Goal: Transaction & Acquisition: Book appointment/travel/reservation

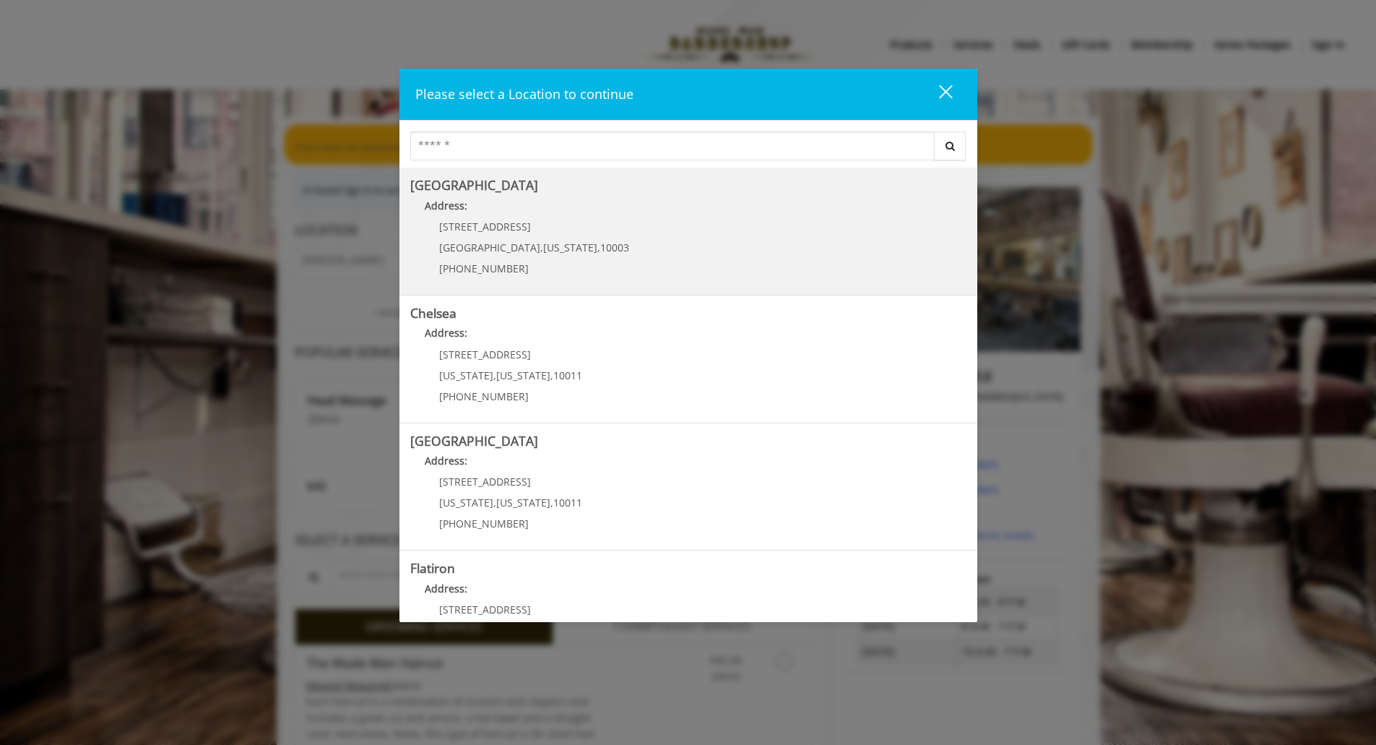
click at [579, 221] on div "[STREET_ADDRESS][US_STATE] (212) 598-1840" at bounding box center [523, 252] width 226 height 63
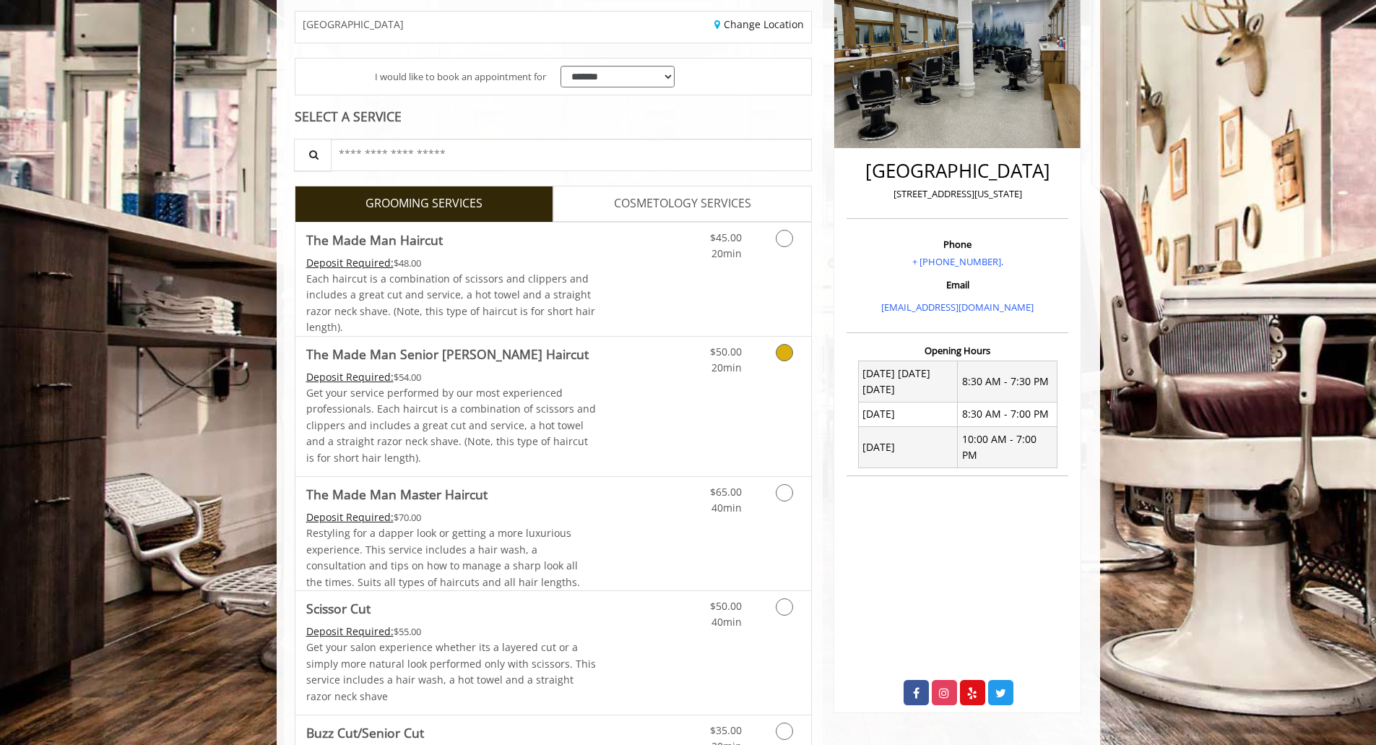
scroll to position [236, 0]
click at [756, 376] on div "$50.00 20min" at bounding box center [746, 405] width 129 height 139
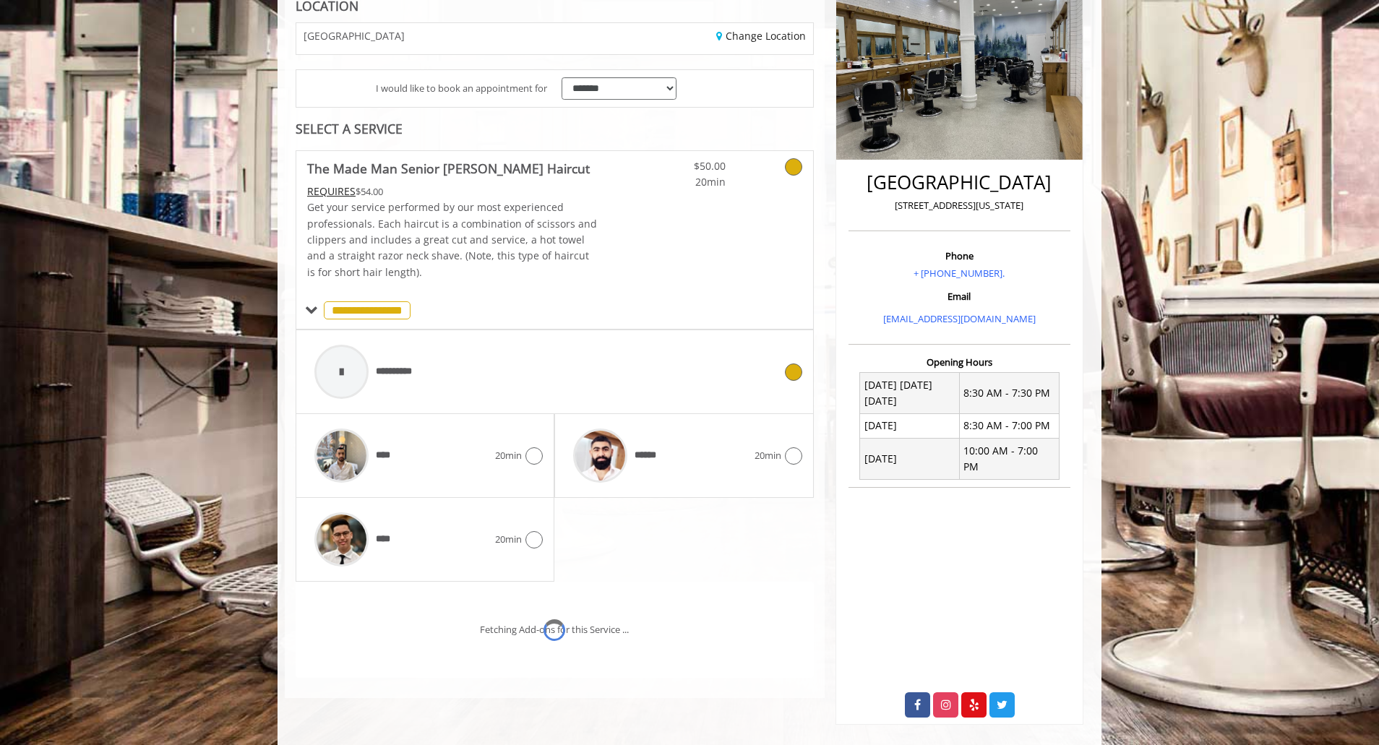
scroll to position [274, 0]
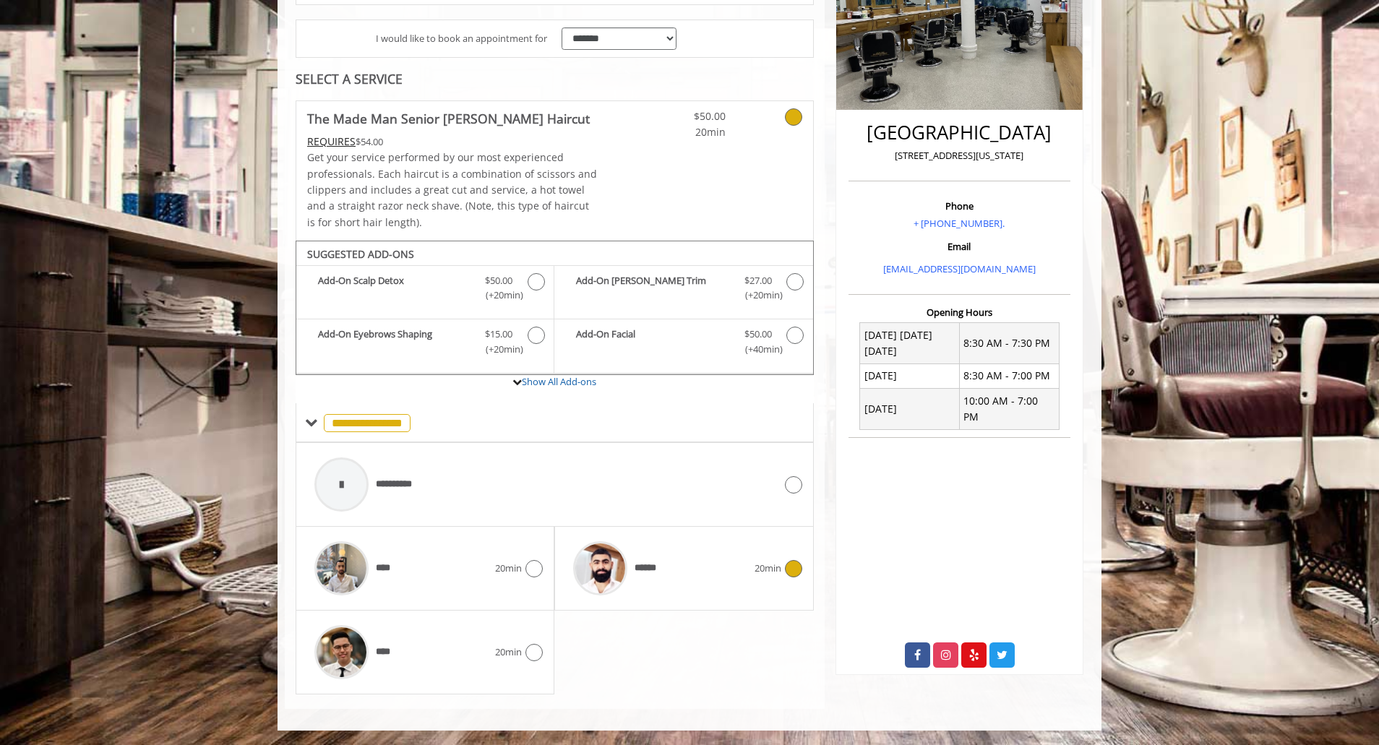
click at [680, 566] on div "******" at bounding box center [660, 568] width 188 height 69
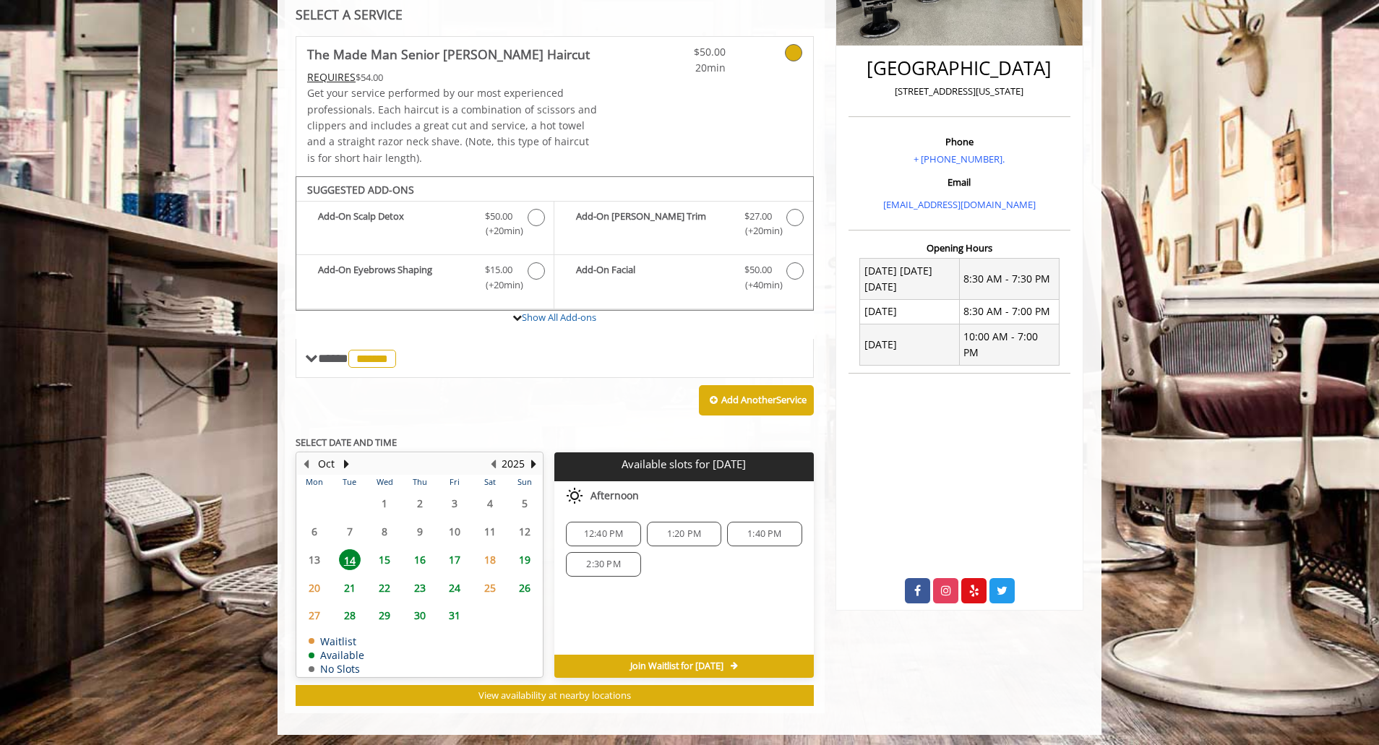
scroll to position [342, 0]
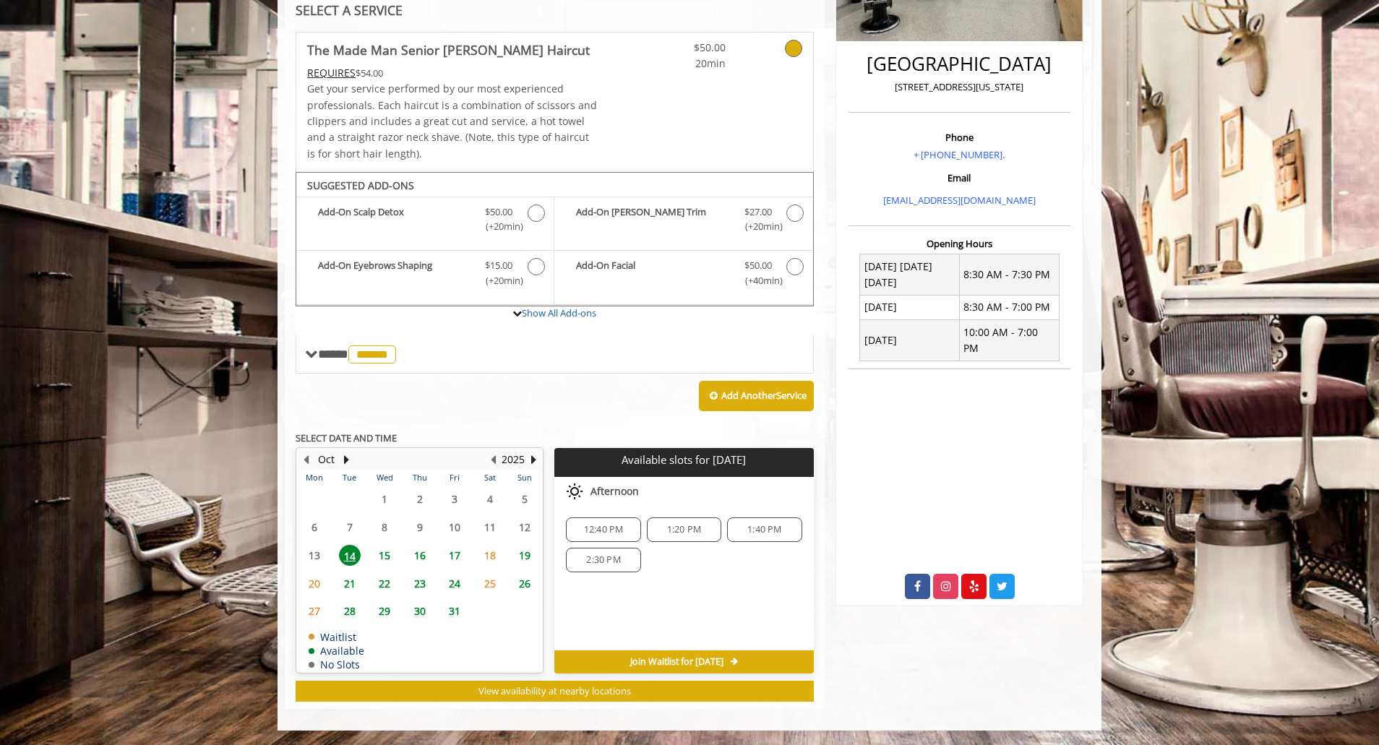
click at [527, 587] on span "26" at bounding box center [525, 583] width 22 height 21
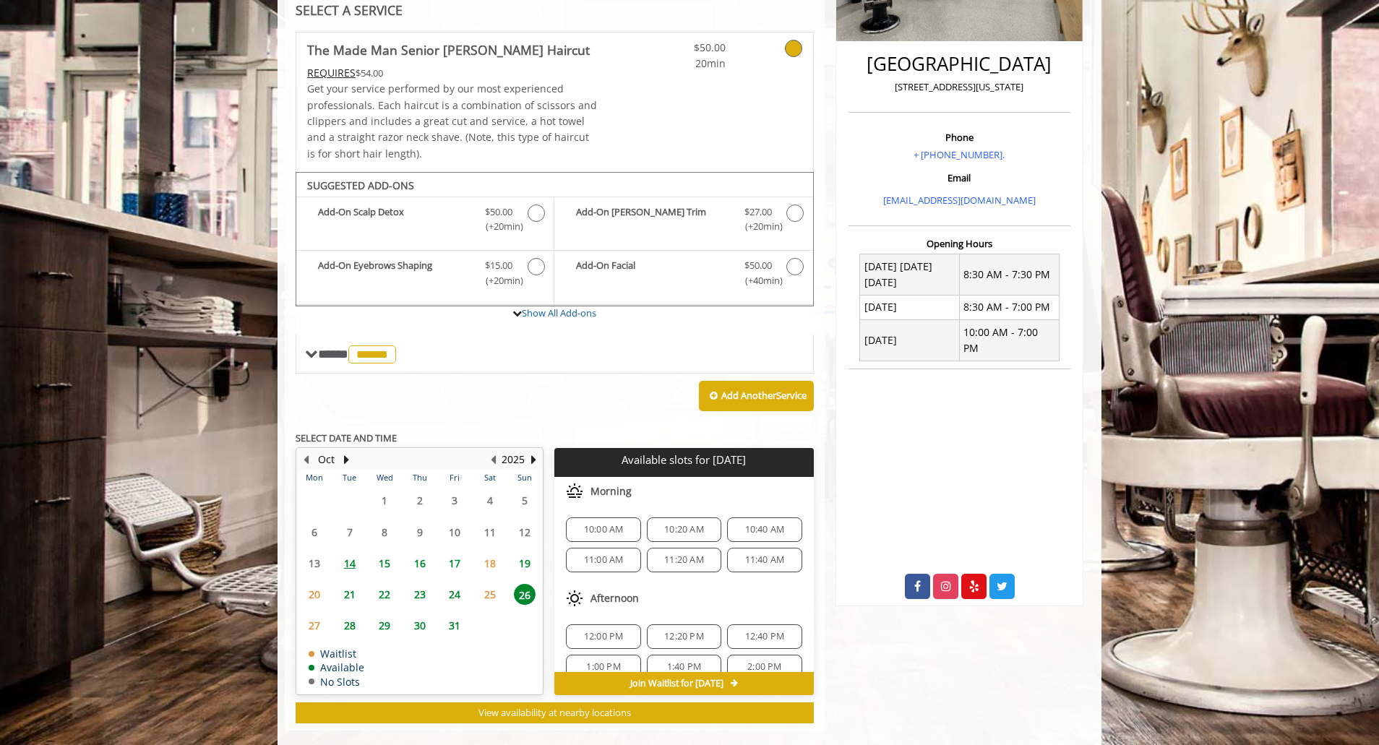
scroll to position [364, 0]
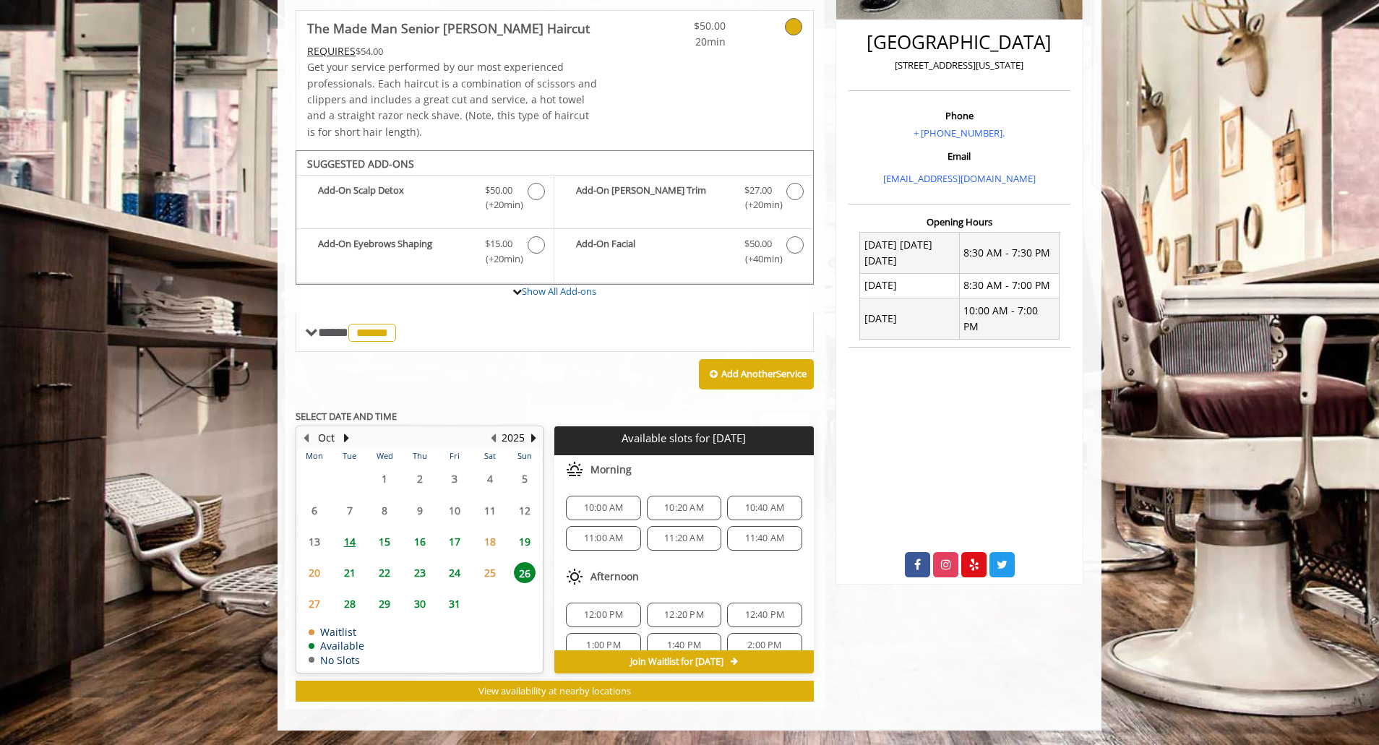
click at [752, 509] on span "10:40 AM" at bounding box center [765, 508] width 40 height 12
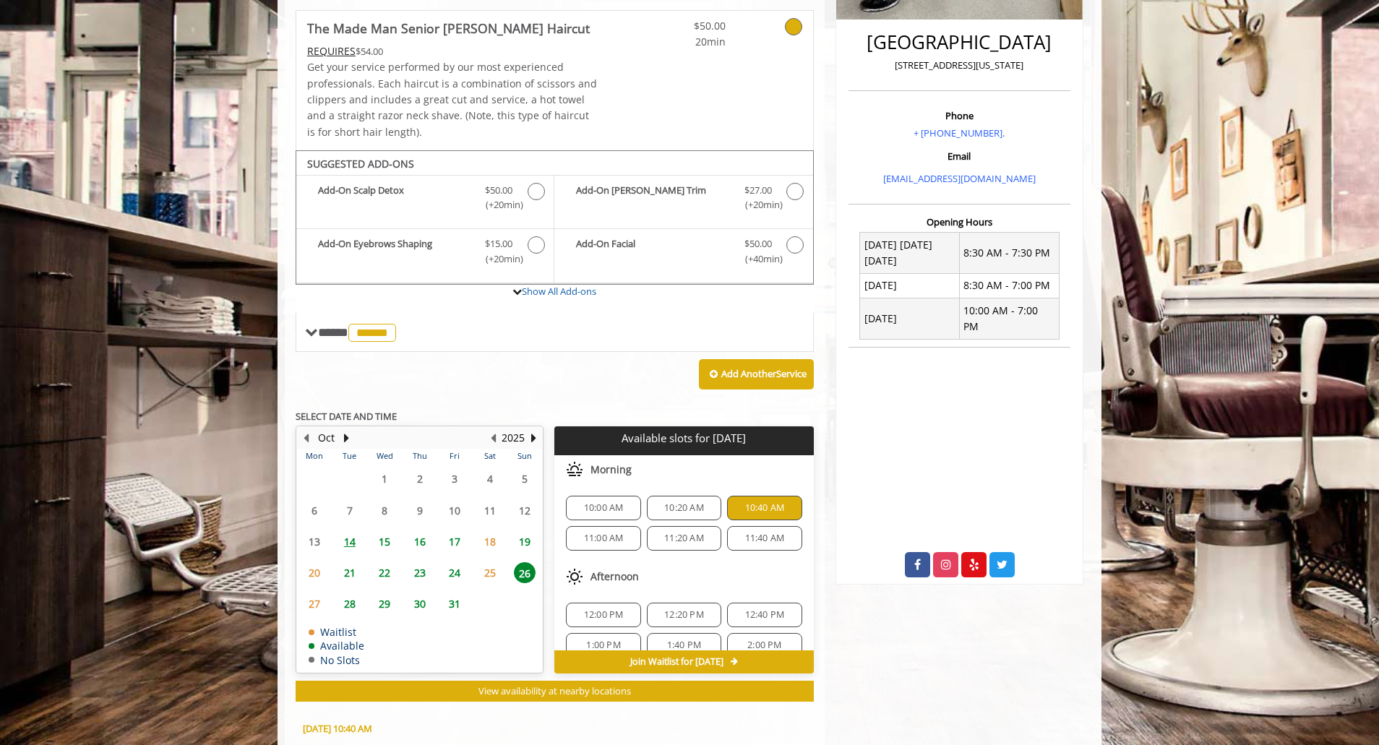
scroll to position [625, 0]
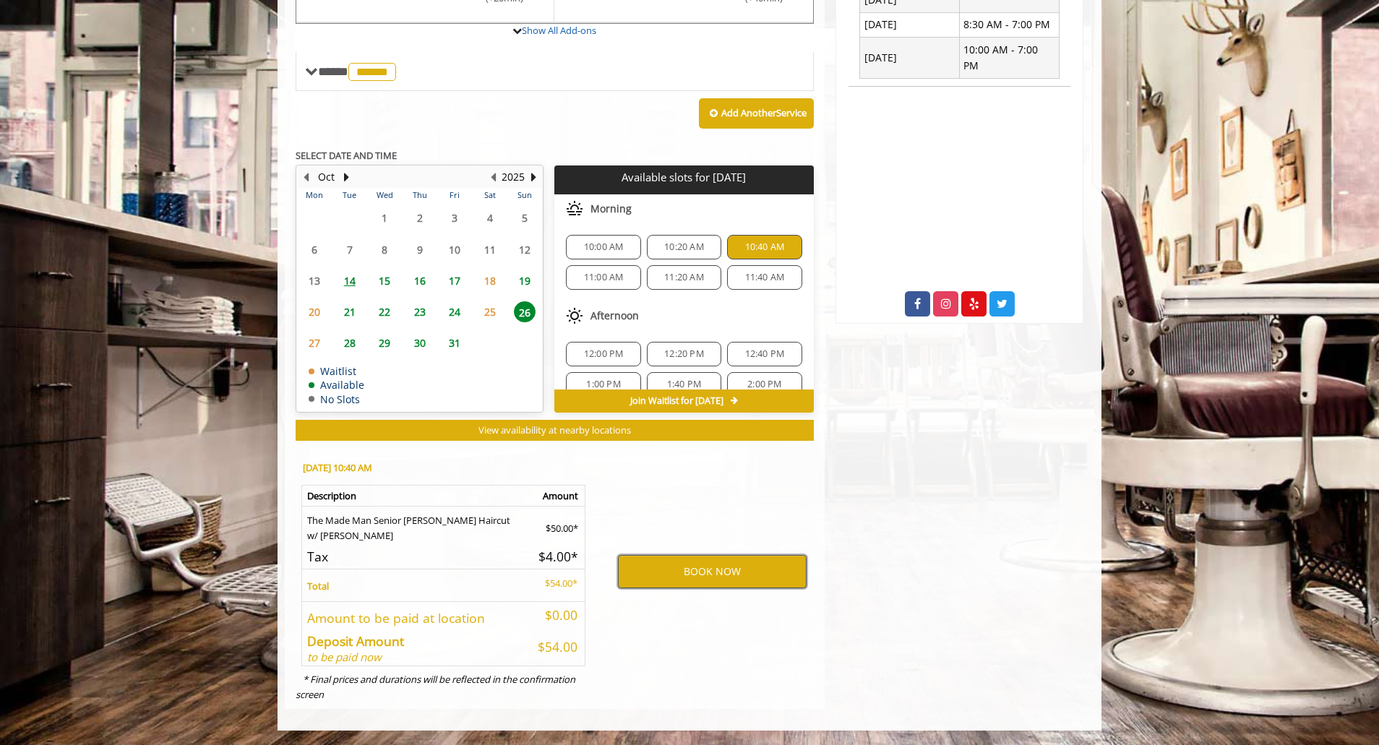
click at [678, 565] on button "BOOK NOW" at bounding box center [712, 571] width 189 height 33
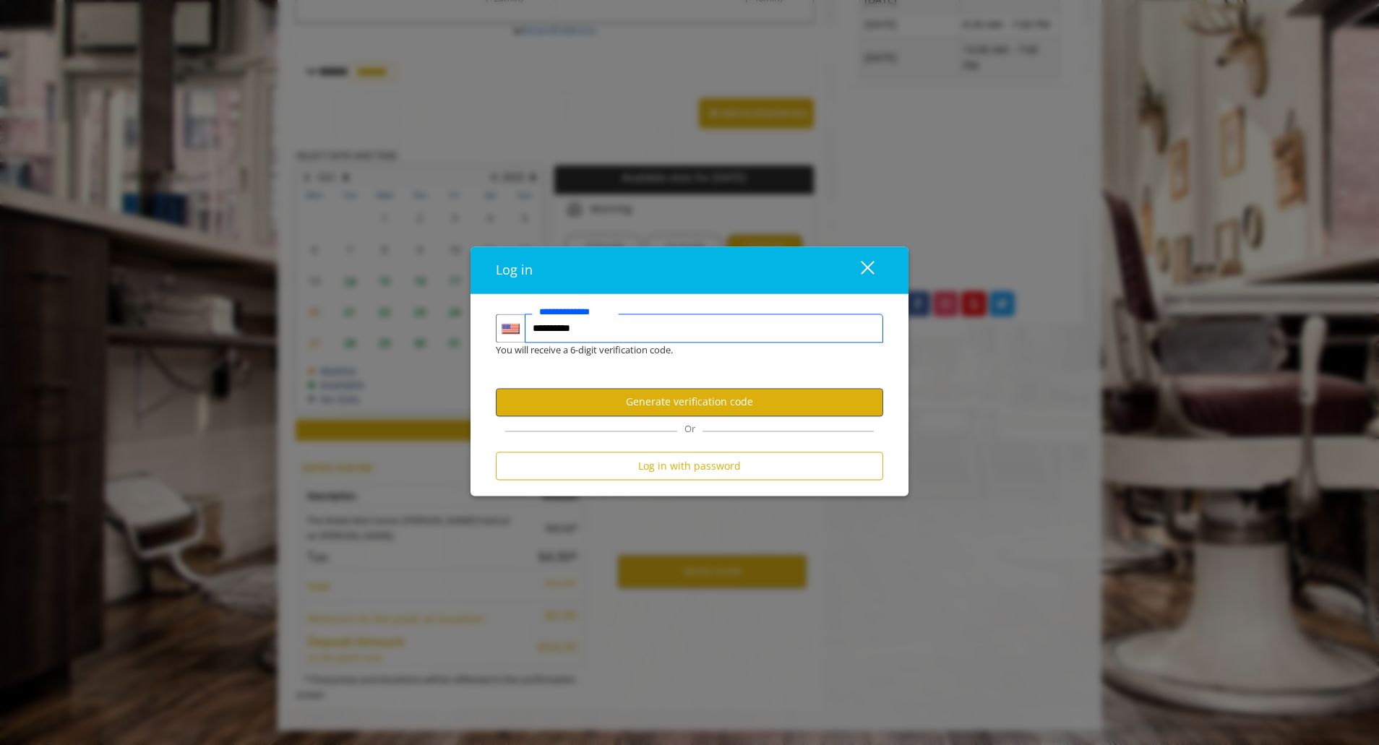
type input "**********"
click at [686, 405] on button "Generate verification code" at bounding box center [689, 402] width 387 height 28
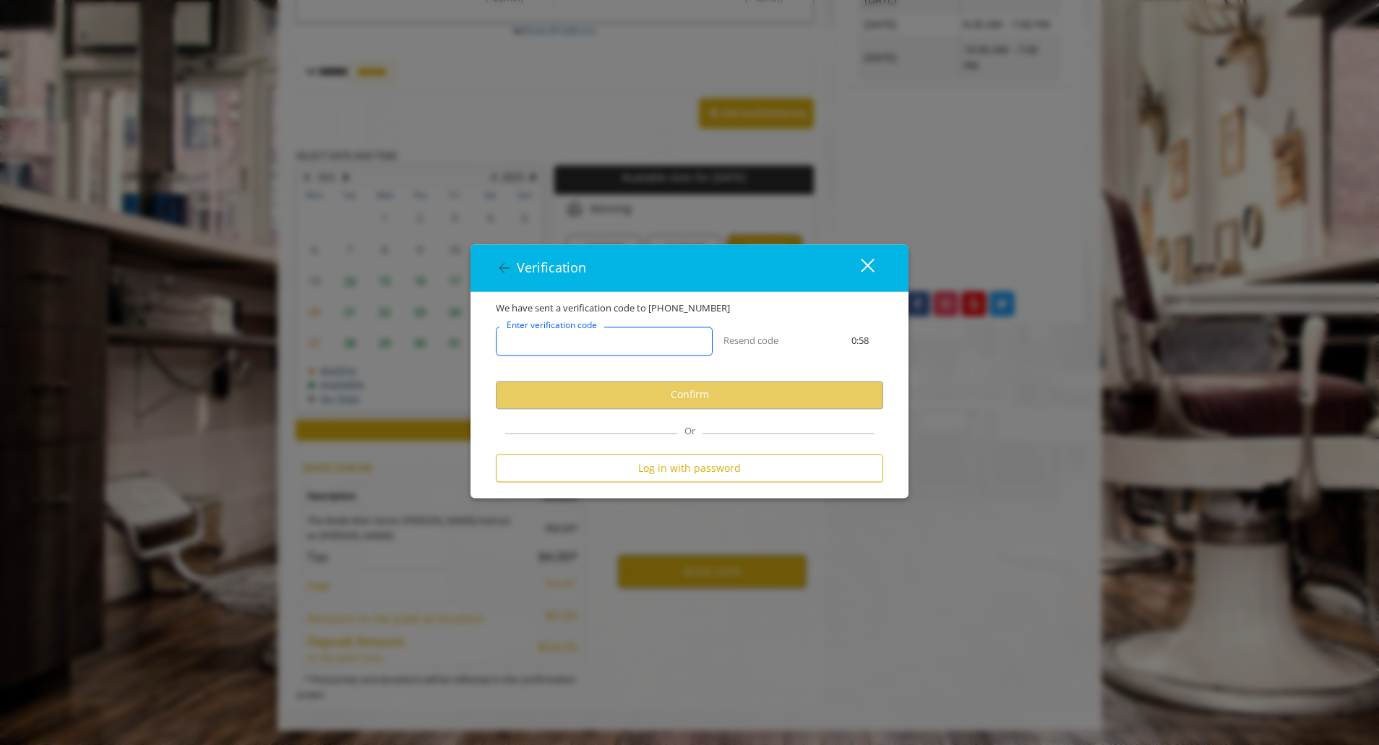
click at [621, 345] on input "Enter verification code" at bounding box center [604, 341] width 217 height 29
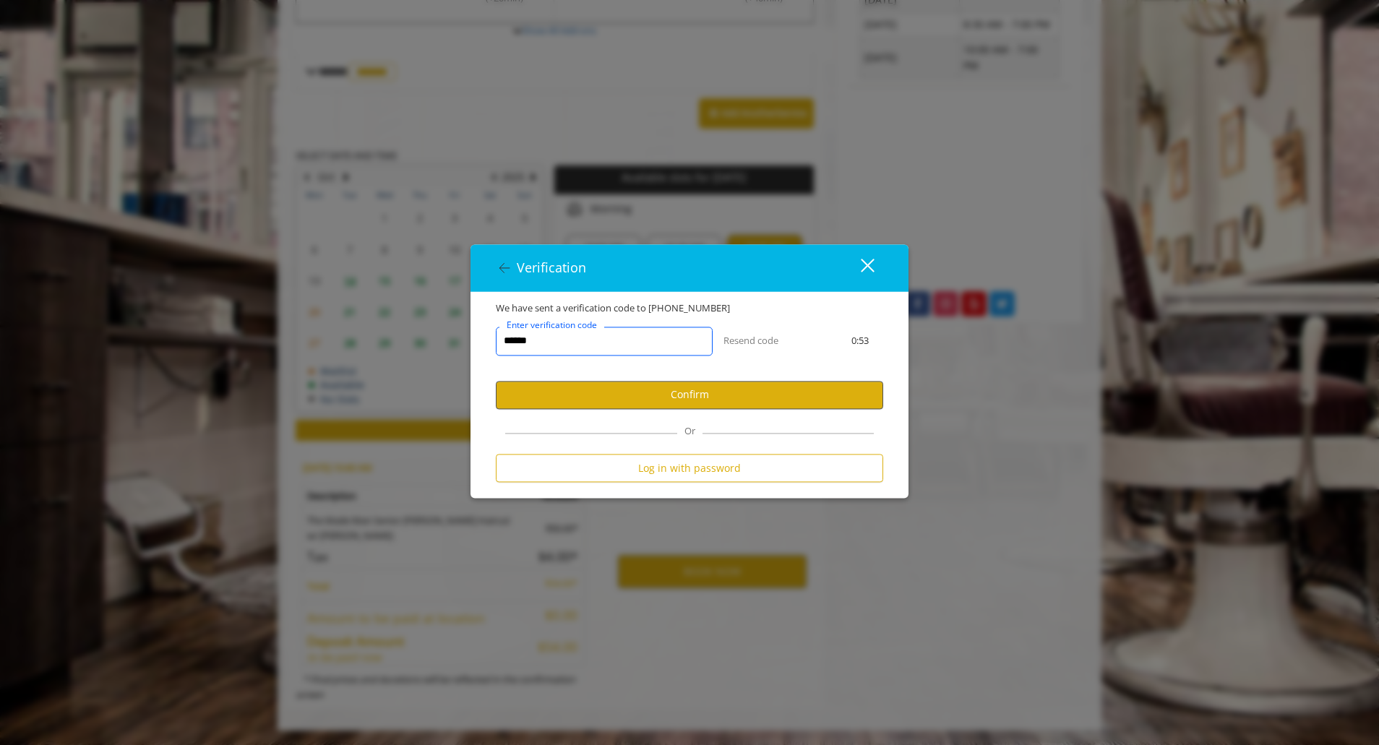
type input "******"
click at [697, 397] on button "Confirm" at bounding box center [689, 395] width 387 height 28
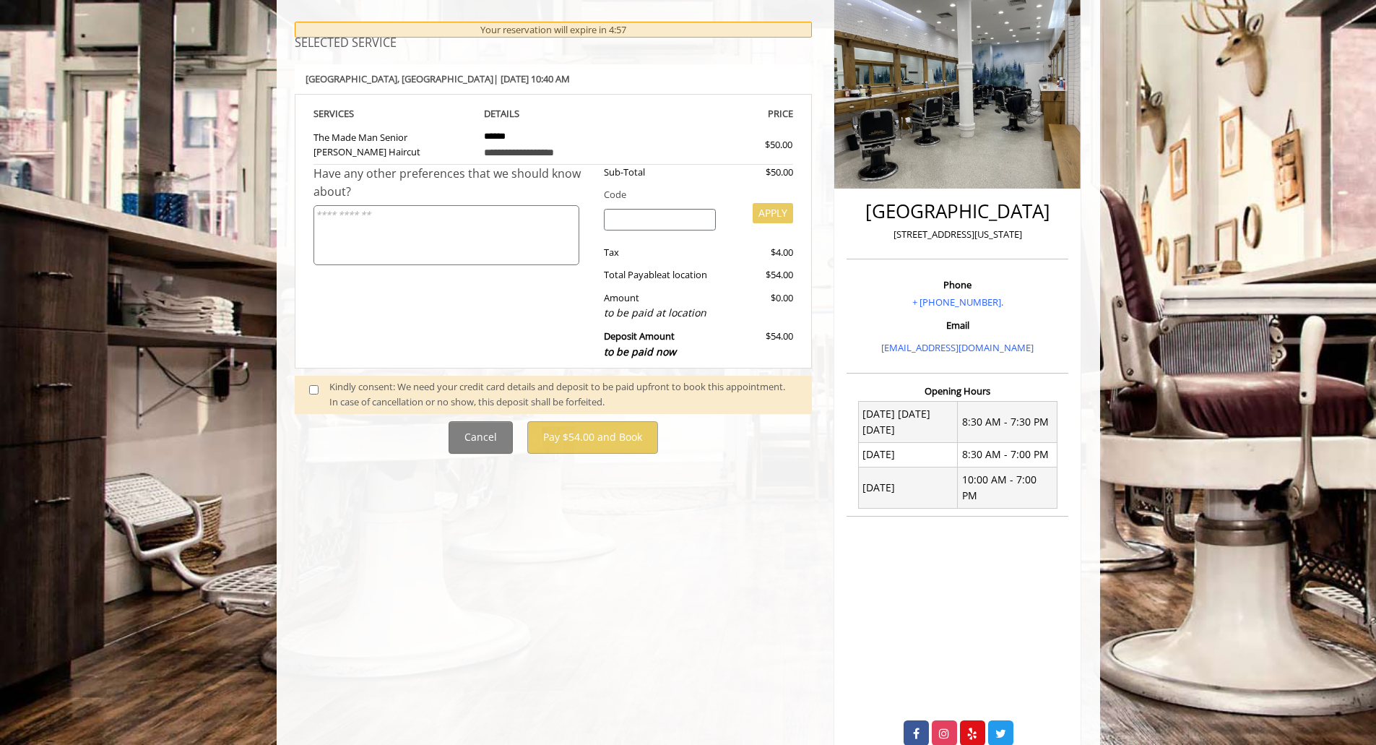
scroll to position [197, 0]
click at [492, 439] on button "Cancel" at bounding box center [481, 436] width 64 height 33
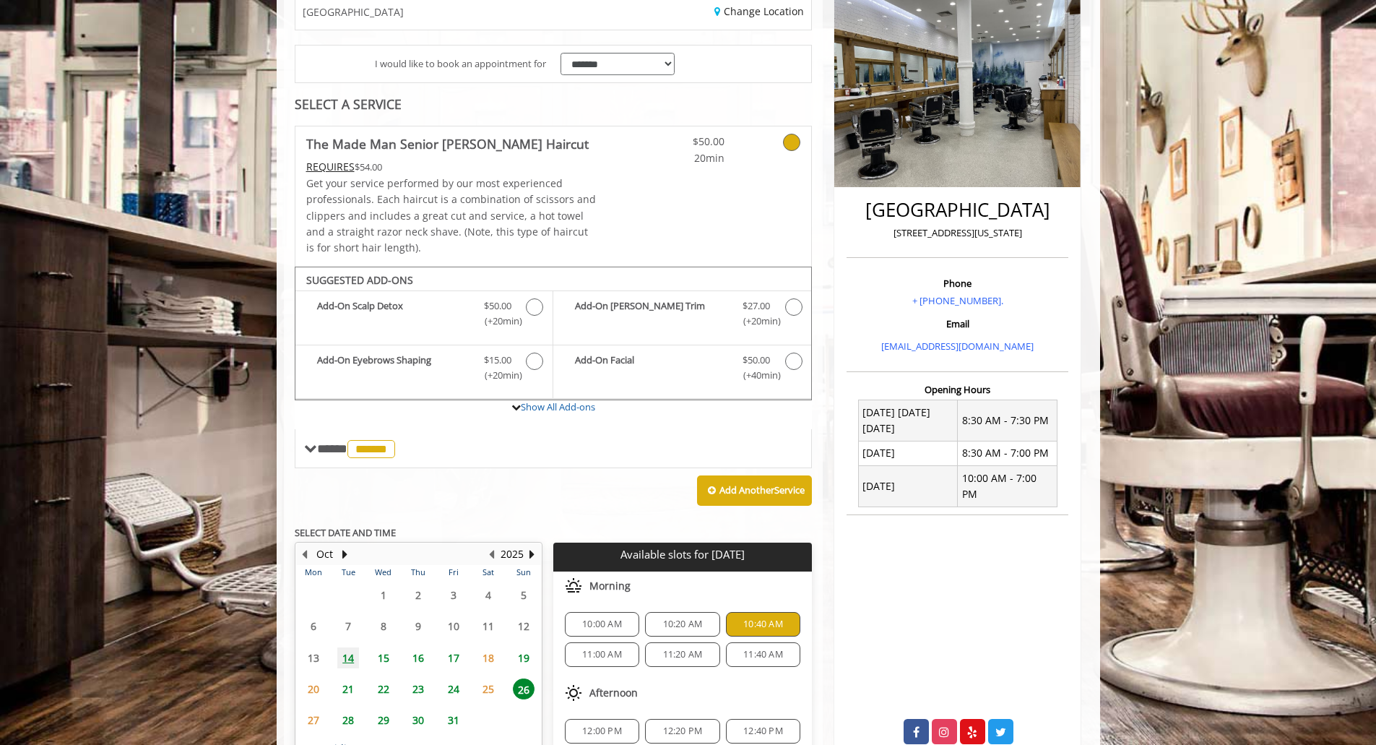
scroll to position [546, 0]
